Goal: Task Accomplishment & Management: Manage account settings

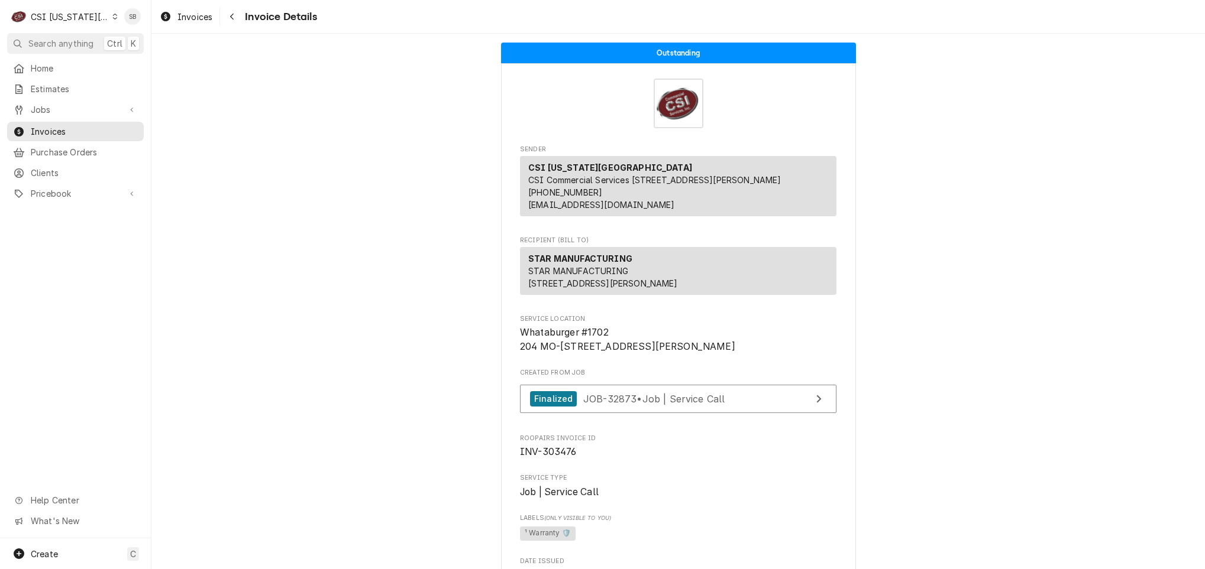
drag, startPoint x: 71, startPoint y: 18, endPoint x: 80, endPoint y: 21, distance: 9.6
click at [72, 18] on div "CSI [US_STATE][GEOGRAPHIC_DATA]" at bounding box center [70, 17] width 78 height 12
click at [119, 64] on div "CSI St. Louis" at bounding box center [202, 65] width 173 height 12
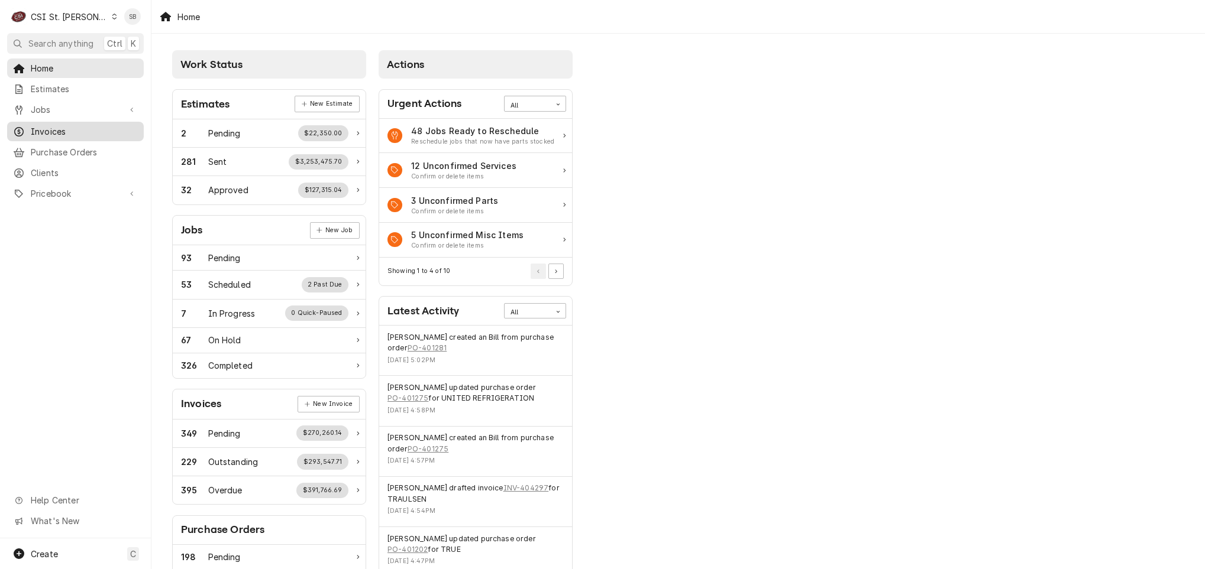
click at [48, 128] on span "Invoices" at bounding box center [84, 131] width 107 height 12
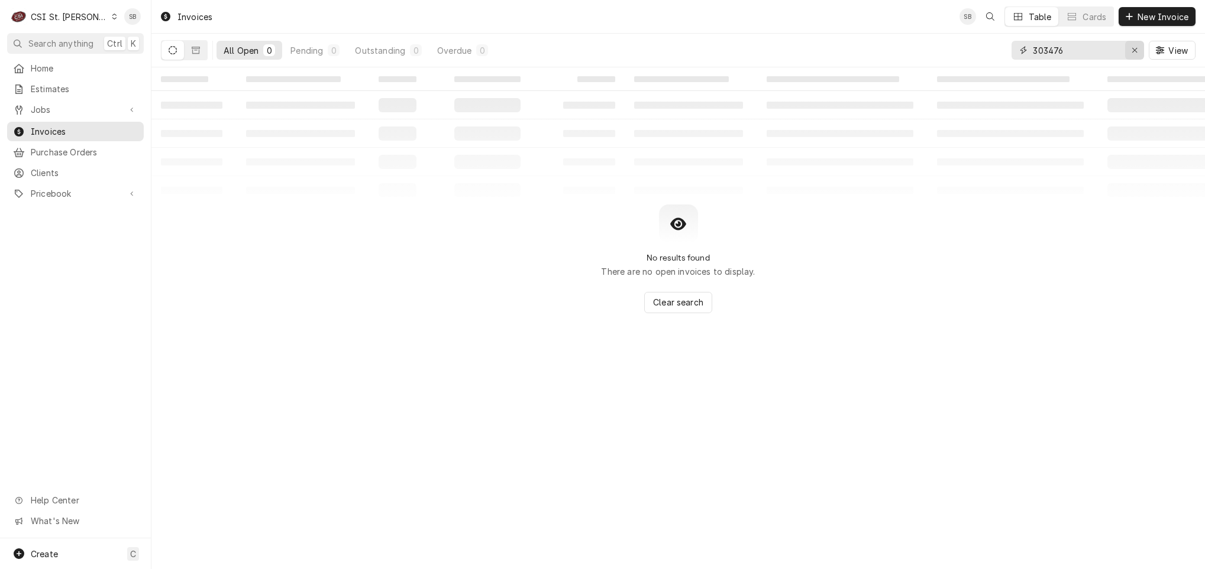
click at [1128, 50] on div "Erase input" at bounding box center [1134, 50] width 12 height 12
paste input "404267"
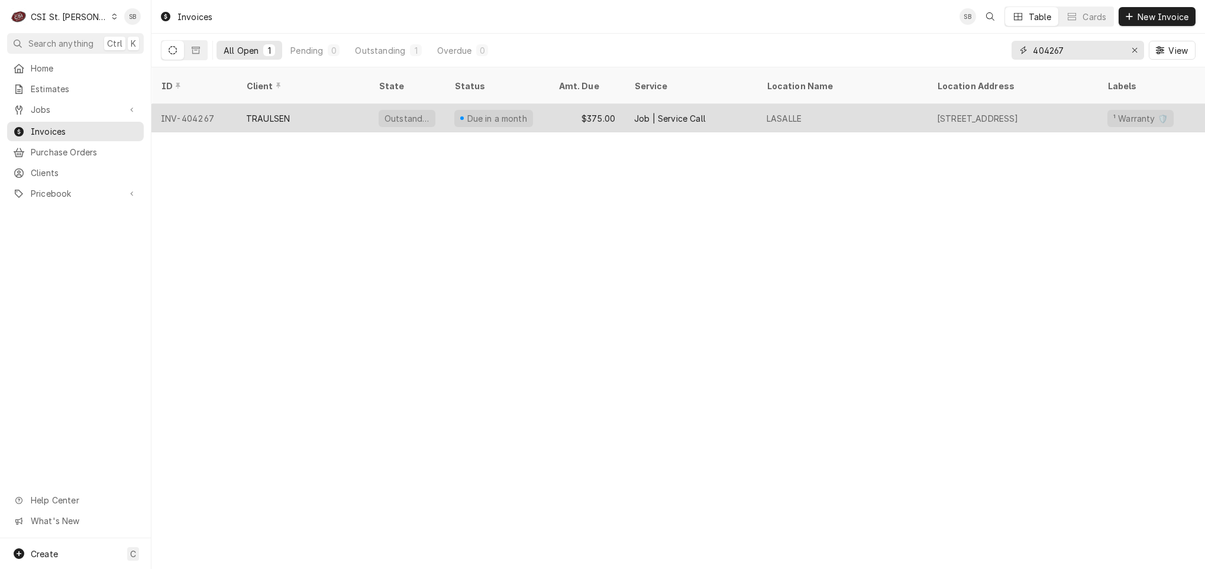
type input "404267"
click at [312, 104] on div "TRAULSEN" at bounding box center [303, 118] width 132 height 28
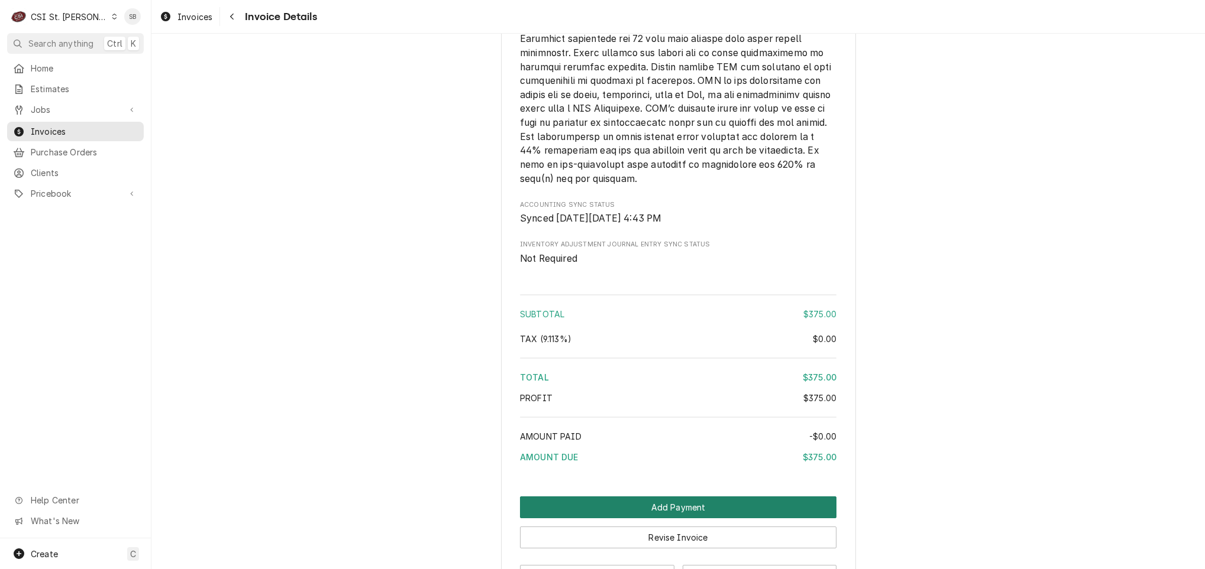
scroll to position [1941, 0]
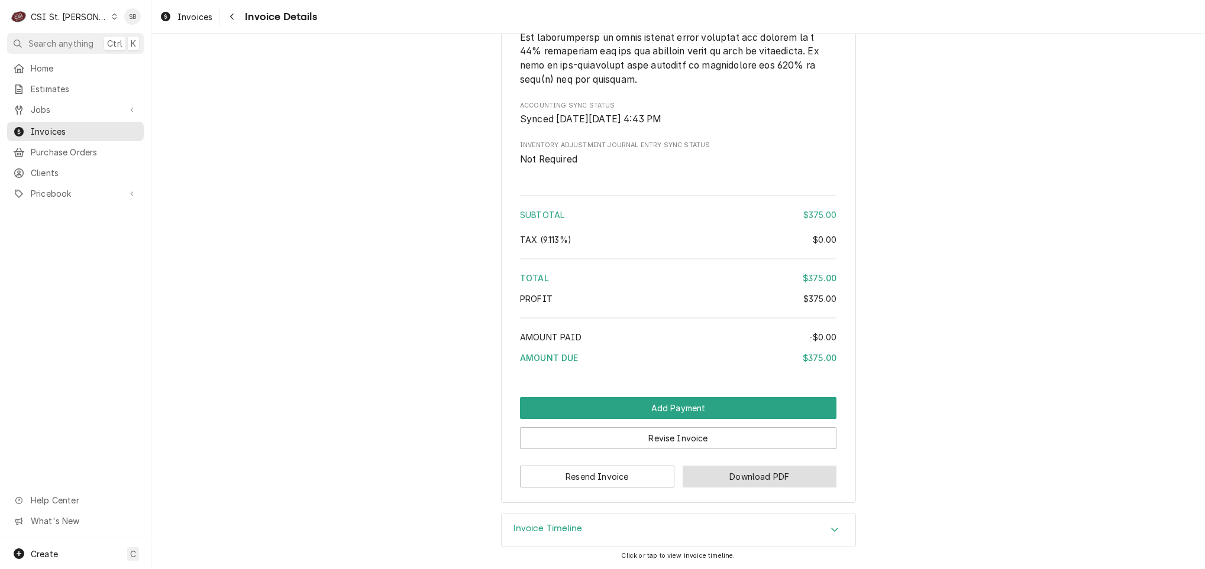
click at [754, 472] on button "Download PDF" at bounding box center [759, 477] width 154 height 22
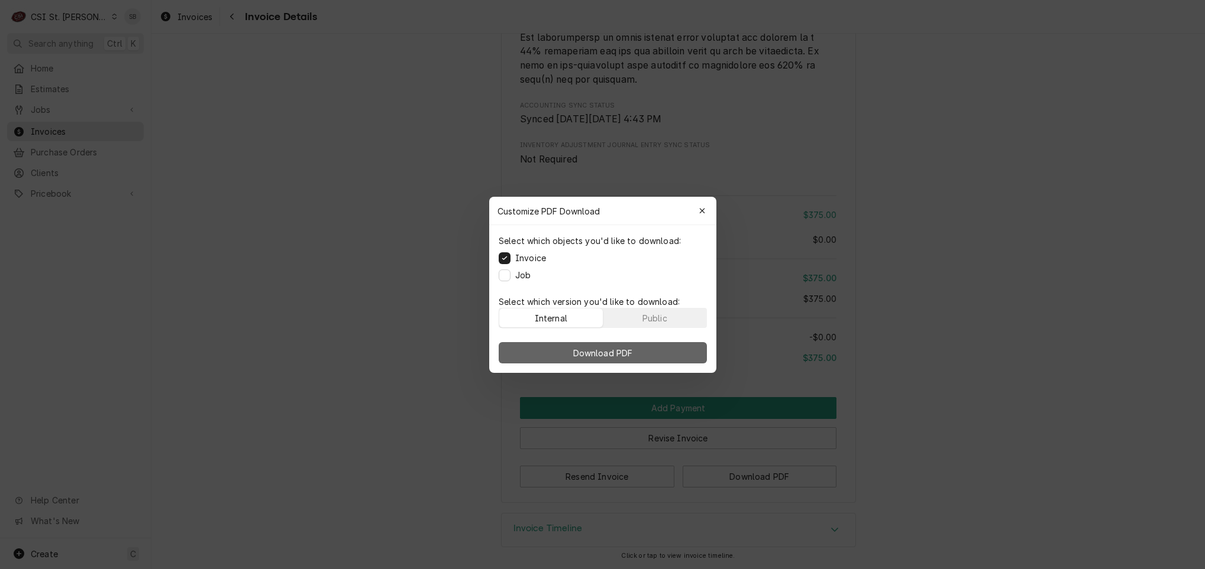
click at [648, 357] on button "Download PDF" at bounding box center [602, 352] width 208 height 21
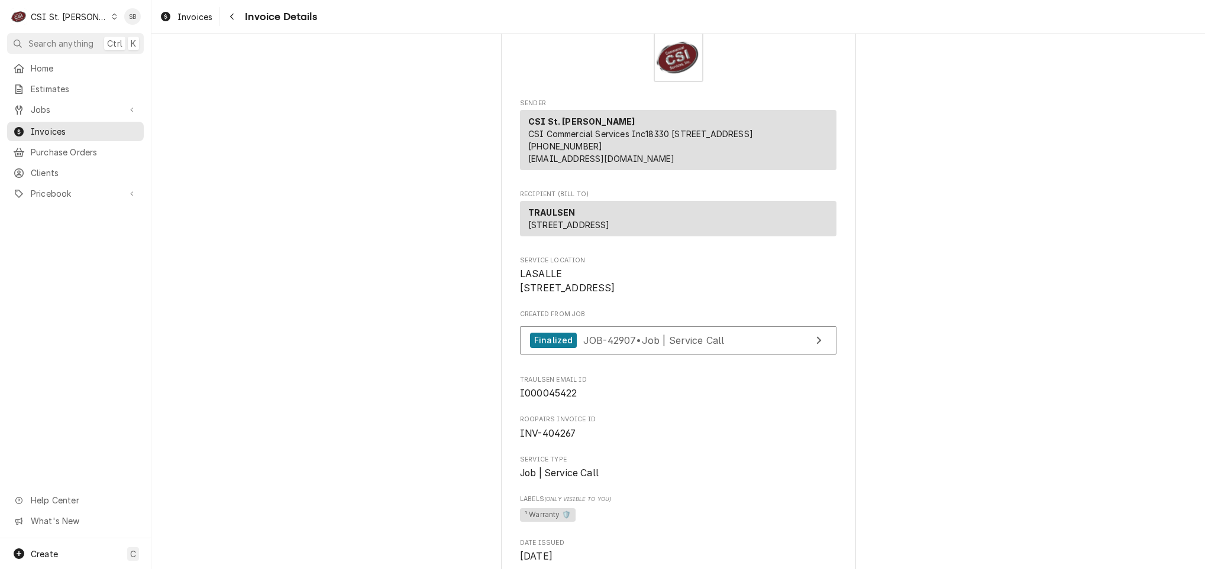
scroll to position [0, 0]
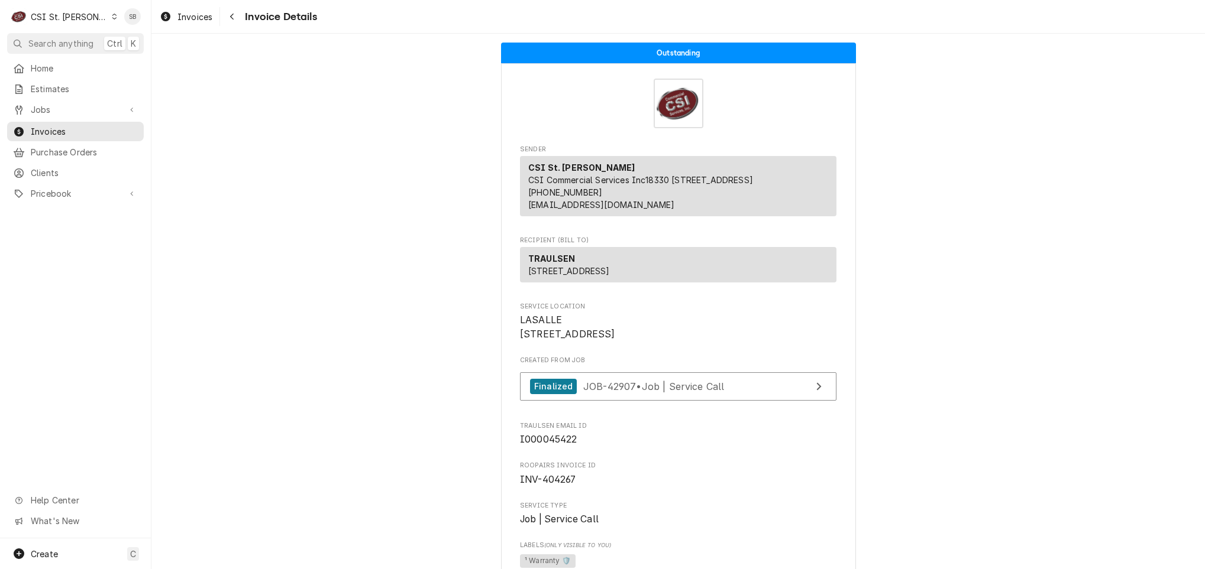
click at [55, 11] on div "CSI St. Louis" at bounding box center [69, 17] width 77 height 12
click at [116, 27] on div "CSI [US_STATE][GEOGRAPHIC_DATA]" at bounding box center [182, 24] width 156 height 12
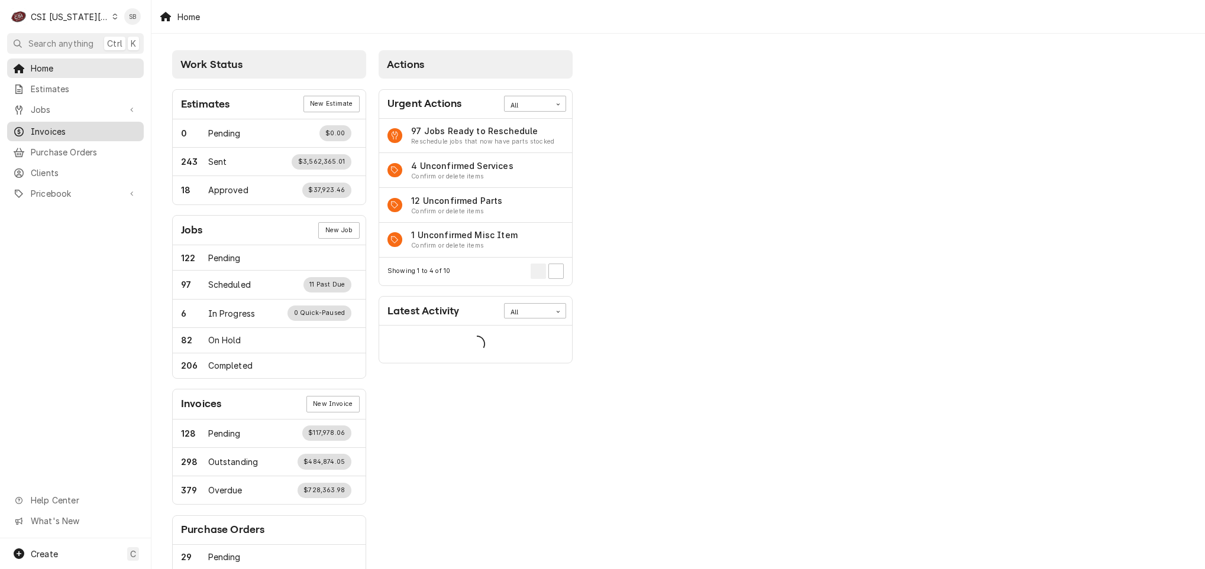
click at [41, 127] on span "Invoices" at bounding box center [84, 131] width 107 height 12
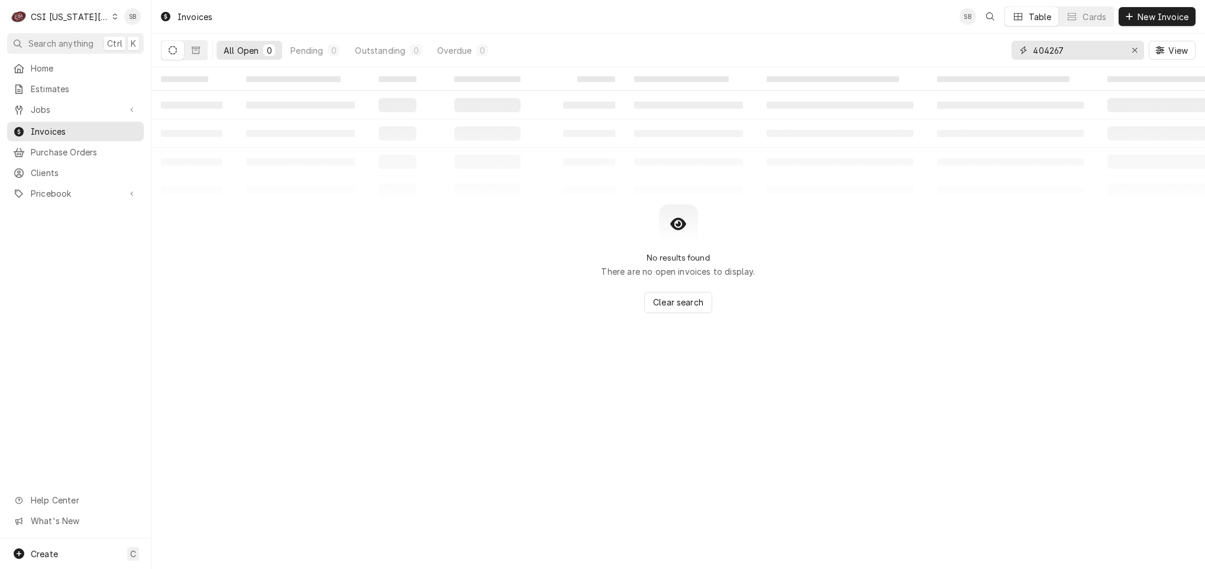
click at [1054, 43] on input "404267" at bounding box center [1076, 50] width 89 height 19
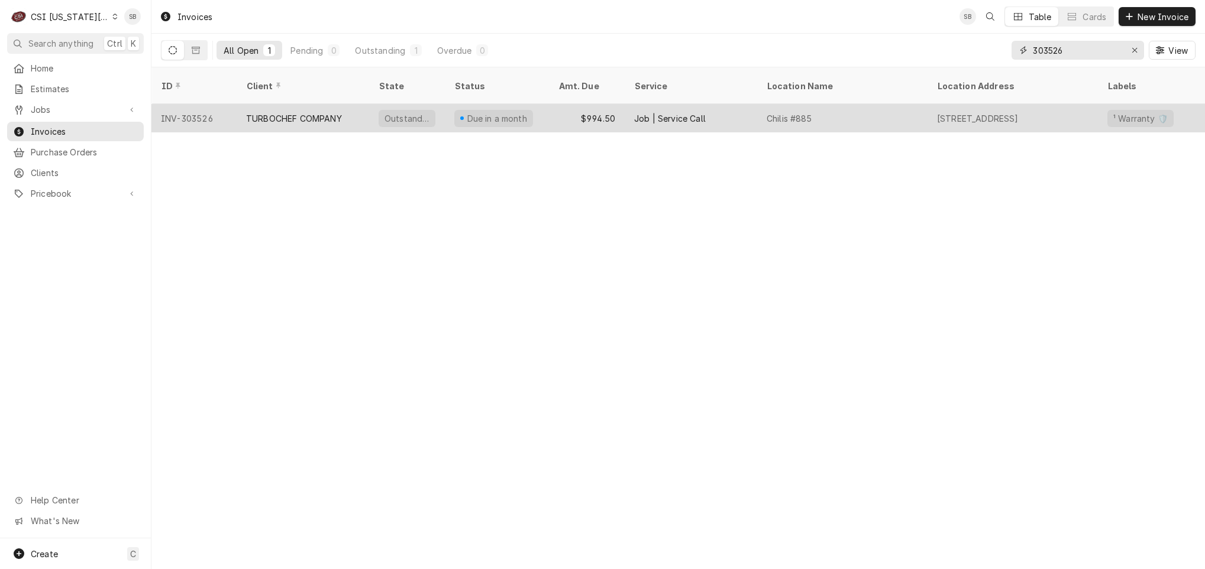
type input "303526"
click at [303, 112] on div "TURBOCHEF COMPANY" at bounding box center [294, 118] width 96 height 12
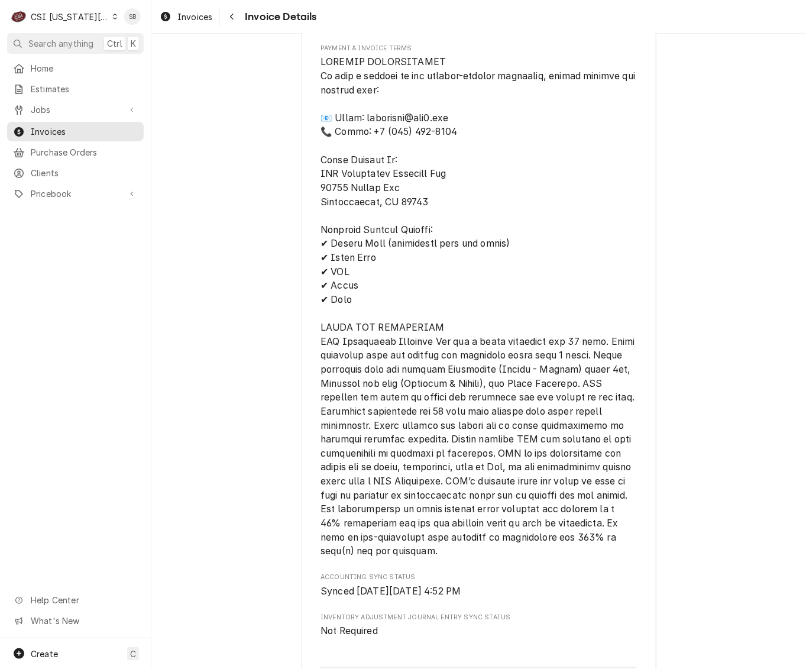
scroll to position [2069, 0]
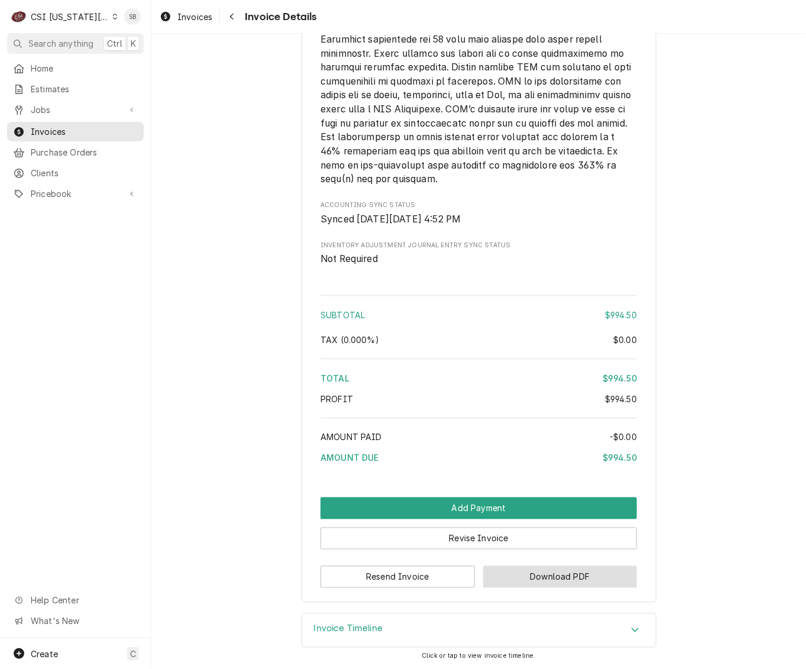
click at [538, 569] on button "Download PDF" at bounding box center [560, 577] width 154 height 22
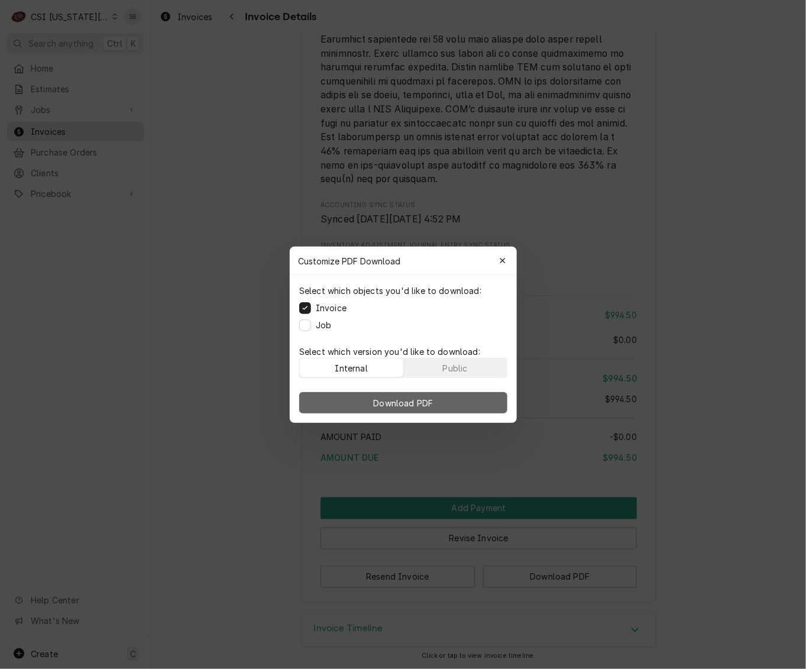
click at [433, 396] on span "Download PDF" at bounding box center [403, 402] width 64 height 12
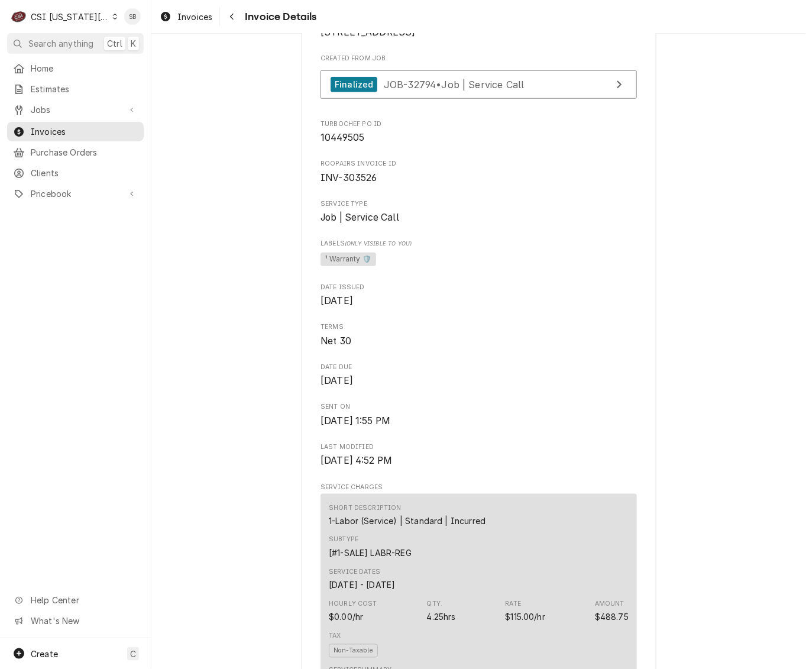
scroll to position [0, 0]
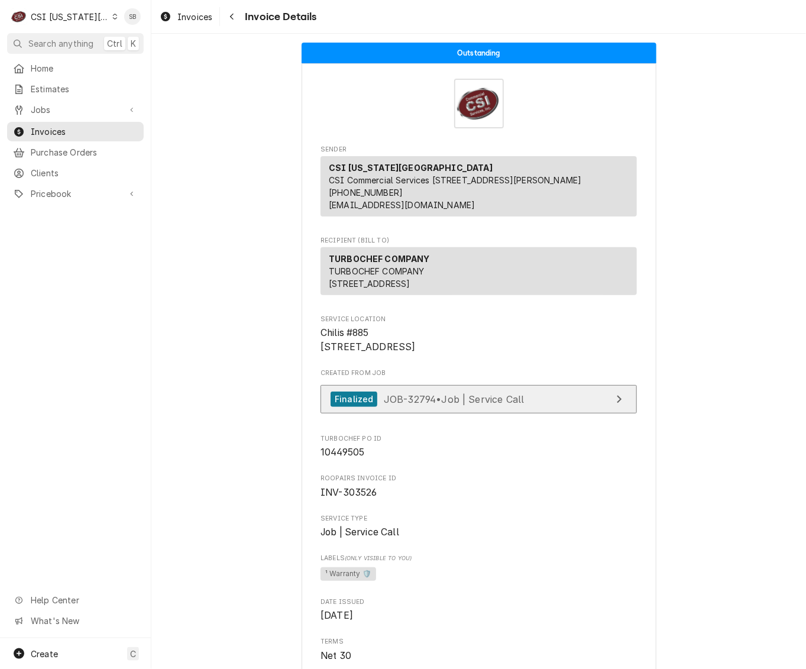
click at [439, 404] on span "JOB-32794 • Job | Service Call" at bounding box center [454, 399] width 141 height 12
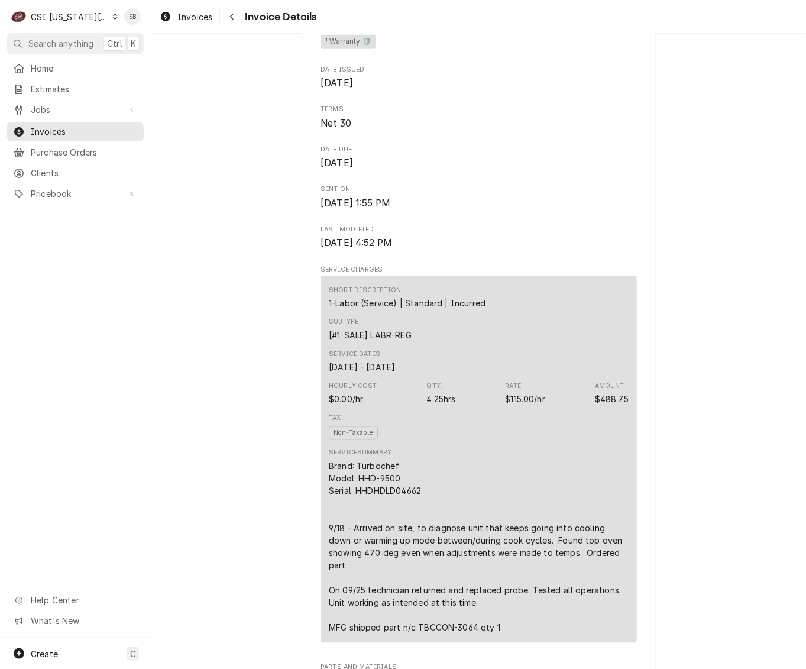
scroll to position [710, 0]
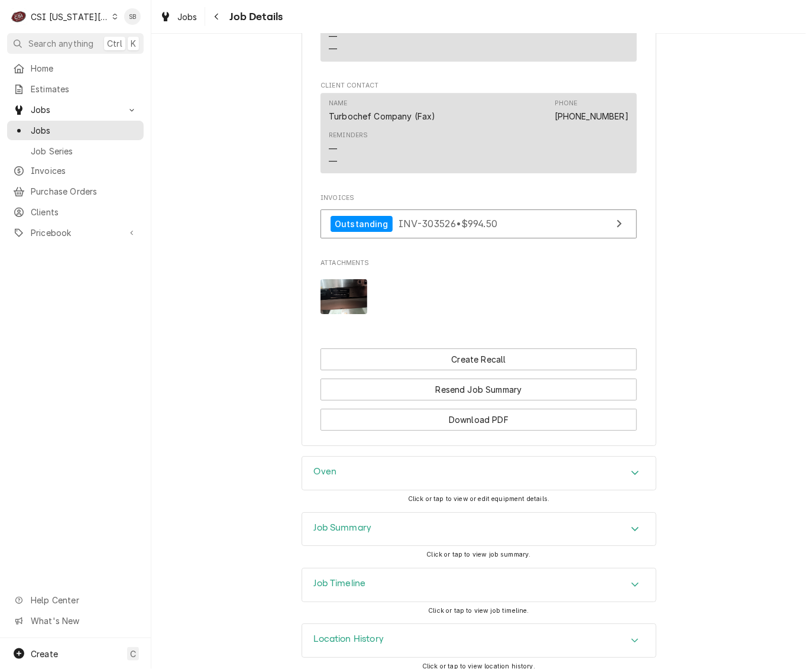
scroll to position [1332, 0]
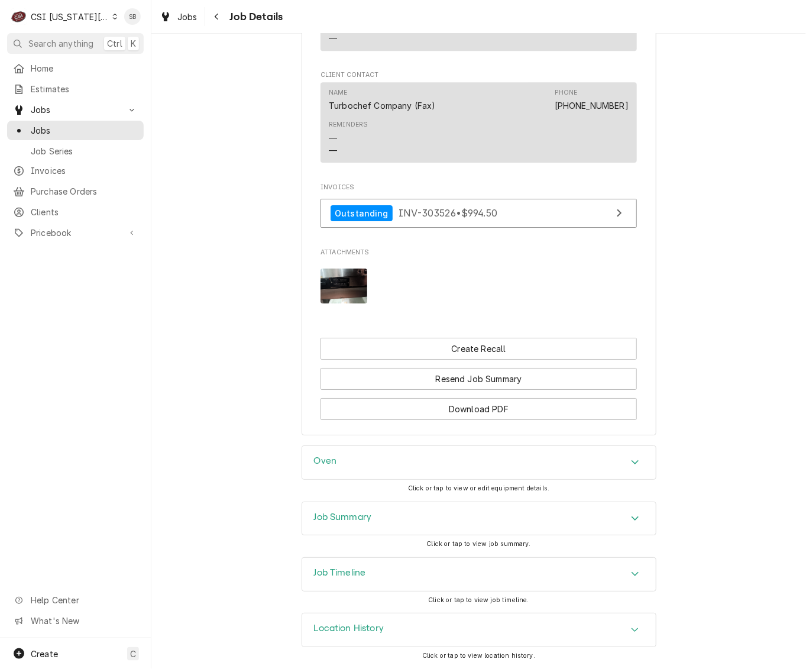
click at [381, 524] on div "Job Summary" at bounding box center [479, 518] width 354 height 33
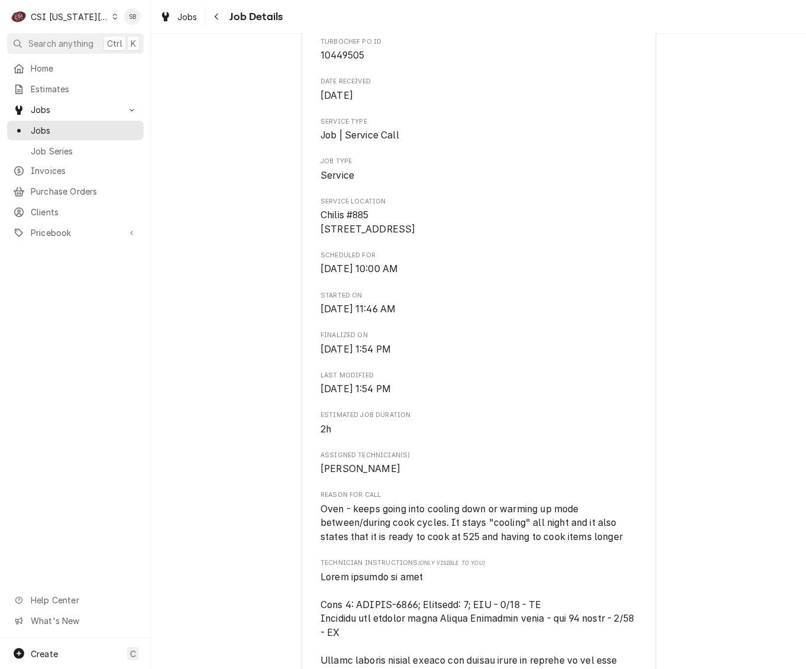
scroll to position [0, 0]
